Goal: Task Accomplishment & Management: Use online tool/utility

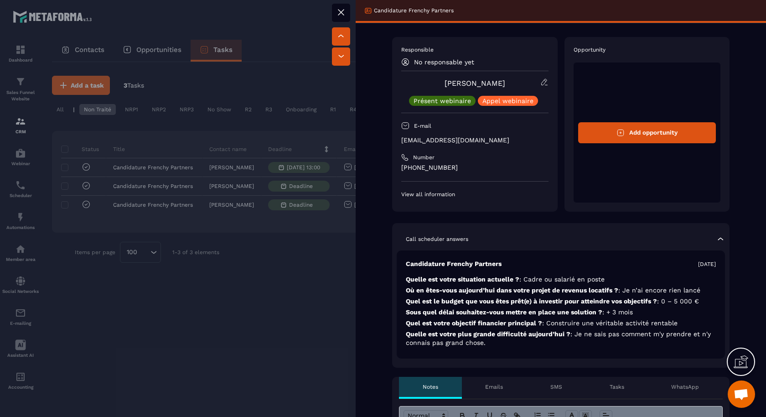
scroll to position [10, 0]
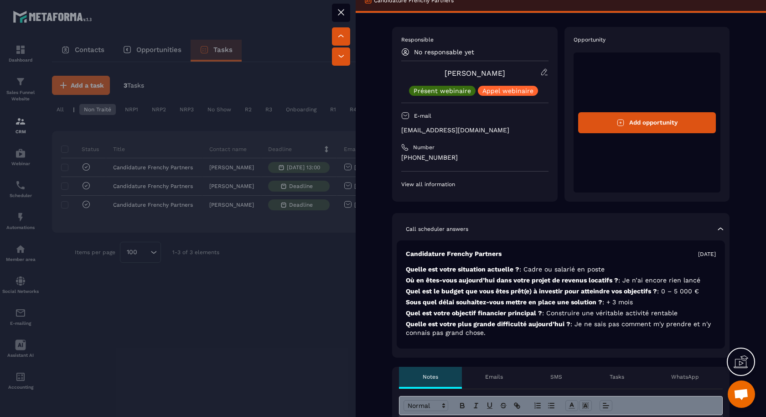
click at [345, 12] on icon at bounding box center [341, 12] width 11 height 11
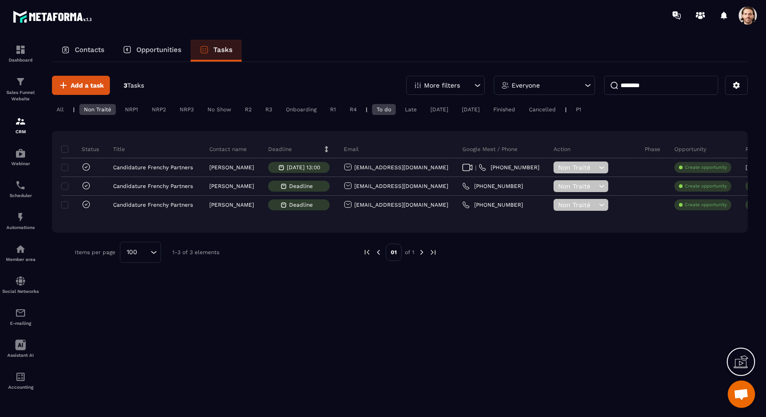
click at [659, 86] on input "********" at bounding box center [661, 85] width 114 height 19
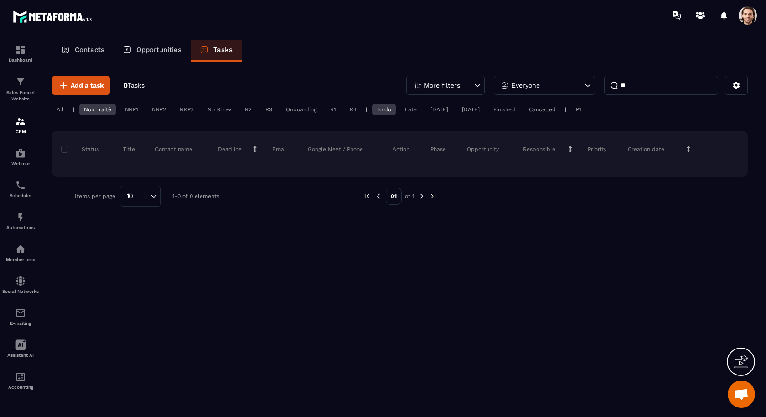
type input "*"
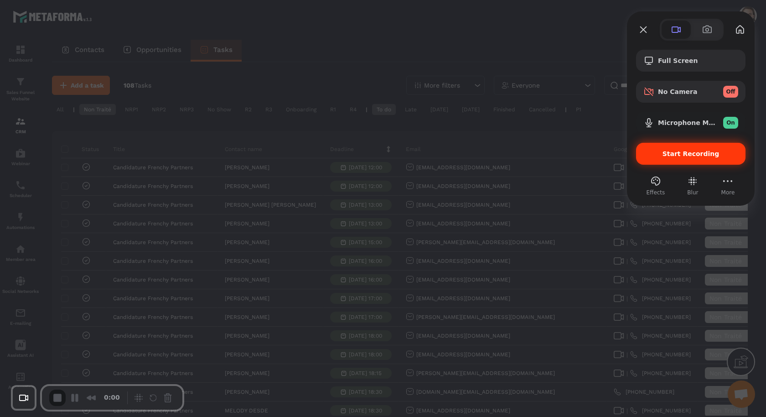
click at [659, 157] on span "Start Recording" at bounding box center [690, 153] width 95 height 7
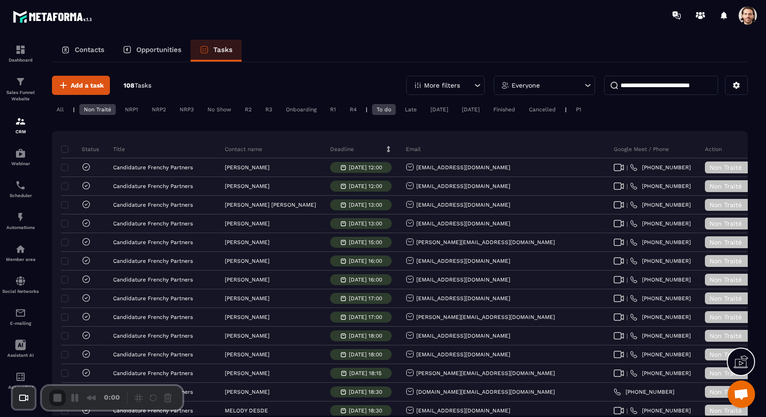
click at [641, 86] on input at bounding box center [661, 85] width 114 height 19
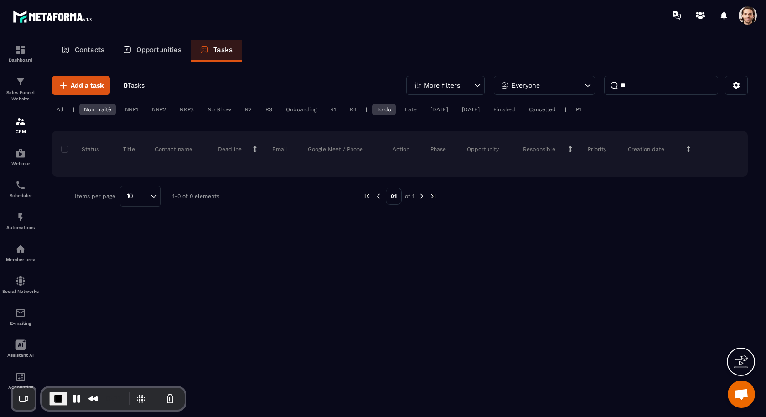
type input "*"
type input "**********"
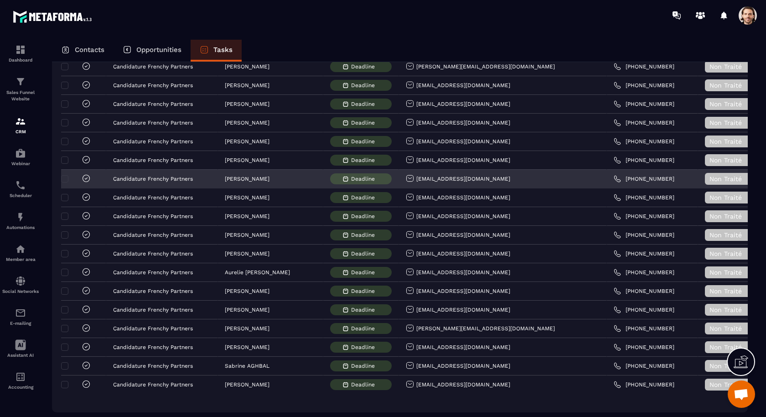
scroll to position [1653, 0]
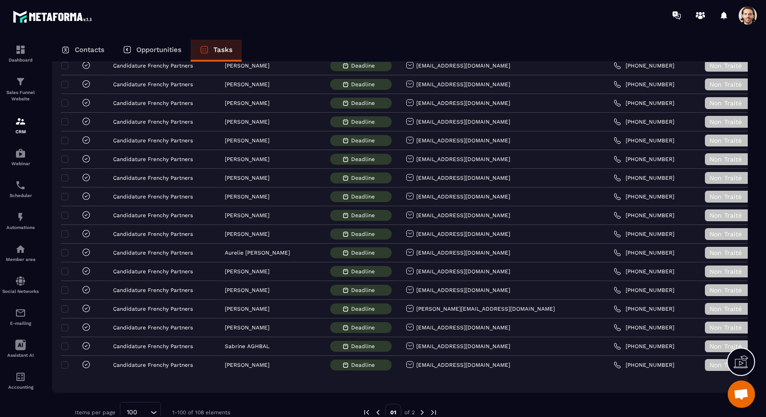
click at [423, 408] on img at bounding box center [422, 412] width 8 height 8
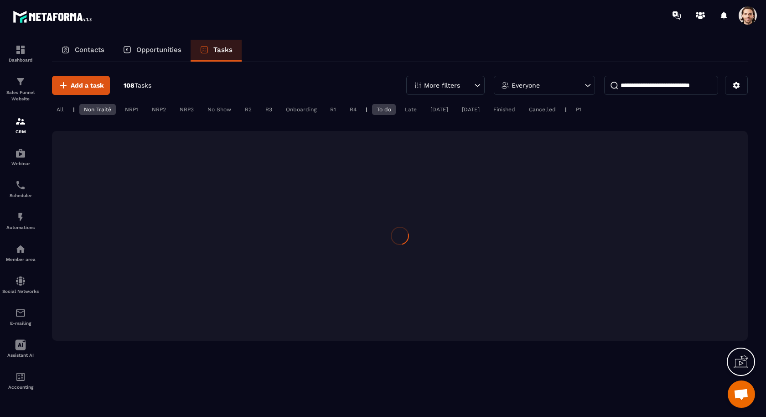
scroll to position [0, 0]
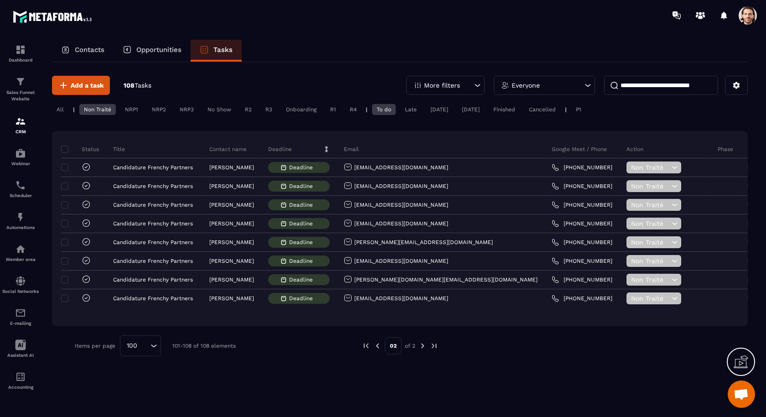
click at [379, 345] on img at bounding box center [377, 346] width 8 height 8
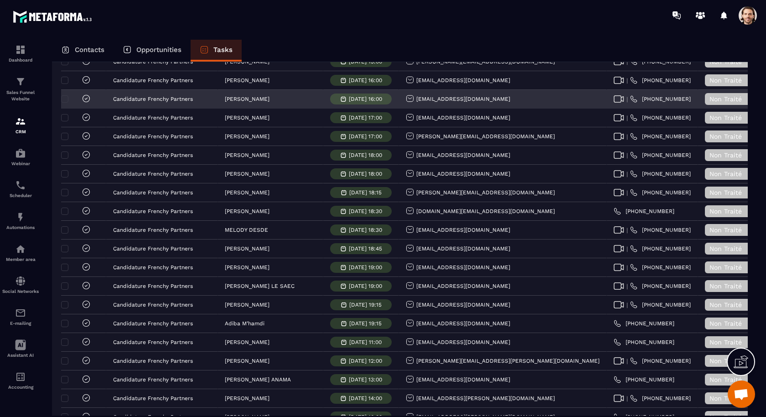
scroll to position [265, 0]
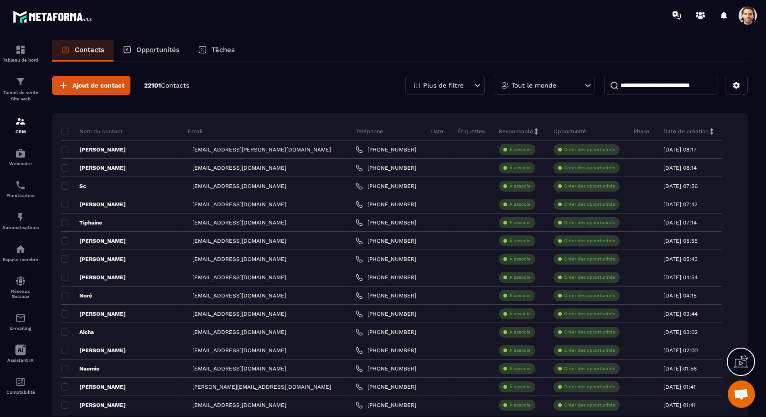
click at [218, 48] on p "Tâches" at bounding box center [223, 50] width 23 height 8
